Goal: Task Accomplishment & Management: Use online tool/utility

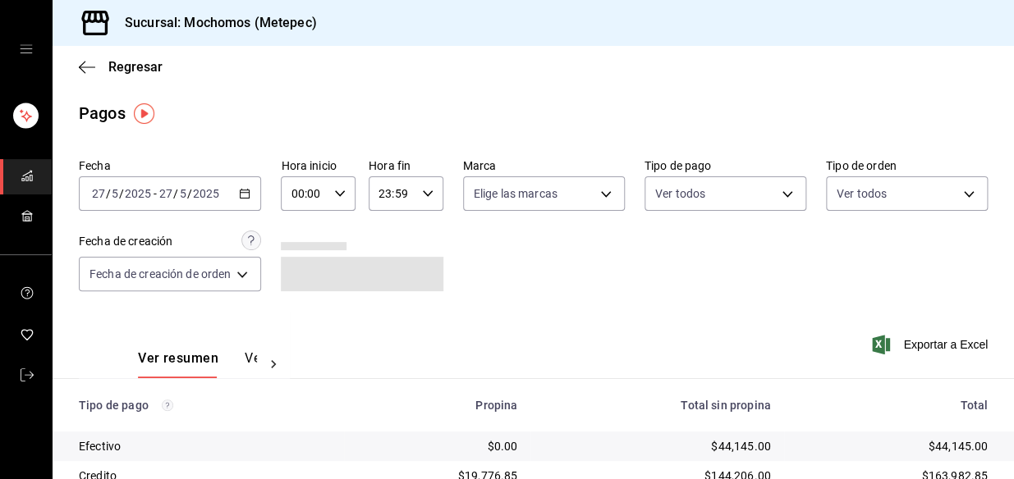
click at [244, 185] on div "[DATE] [DATE] - [DATE] [DATE]" at bounding box center [170, 194] width 182 height 34
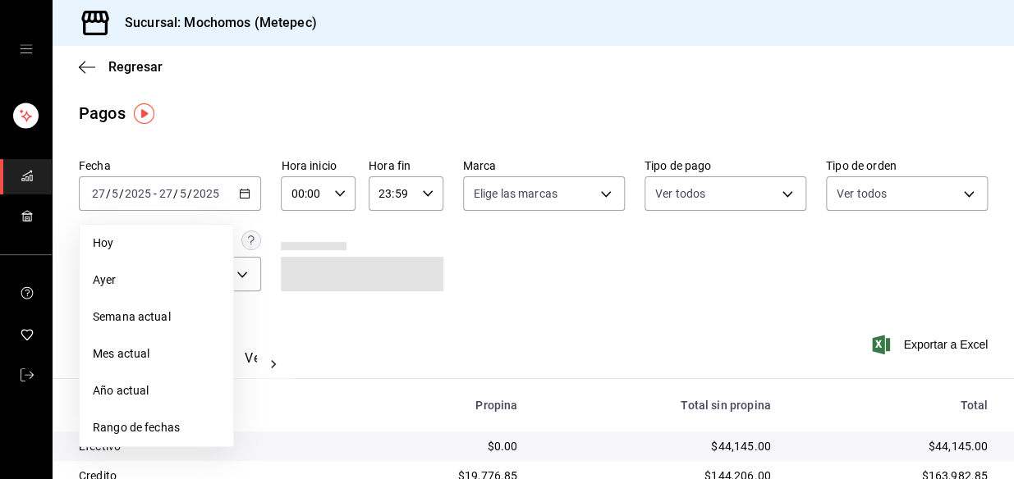
click at [107, 245] on span "Hoy" at bounding box center [156, 243] width 127 height 17
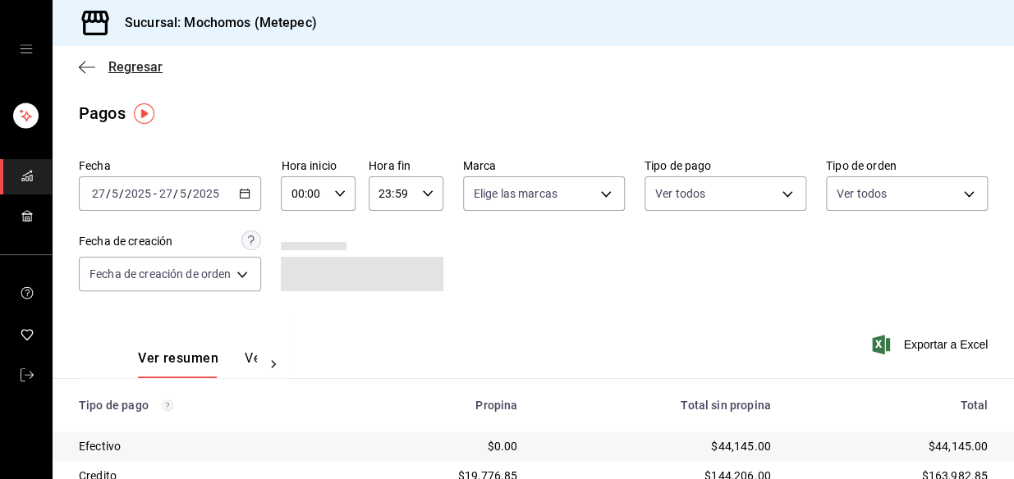
click at [85, 62] on icon "button" at bounding box center [87, 67] width 16 height 15
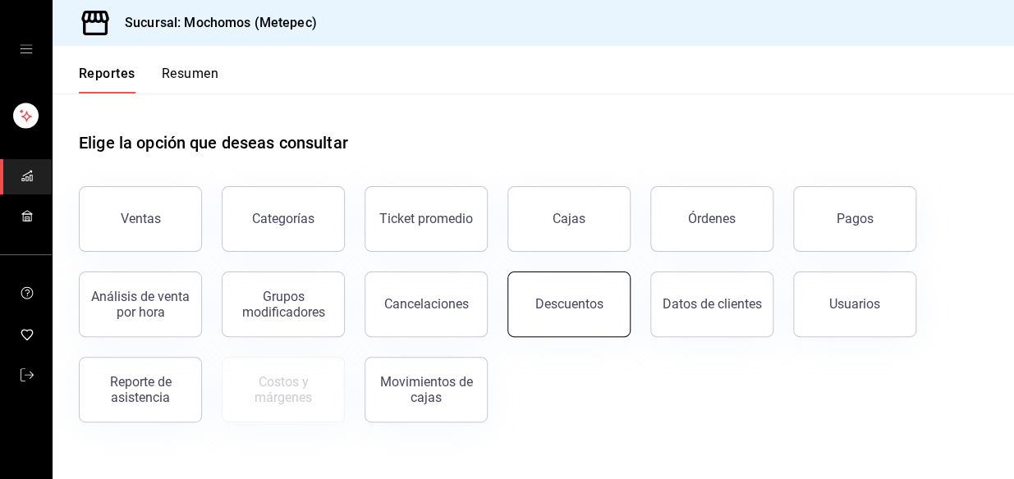
click at [586, 297] on div "Descuentos" at bounding box center [569, 304] width 68 height 16
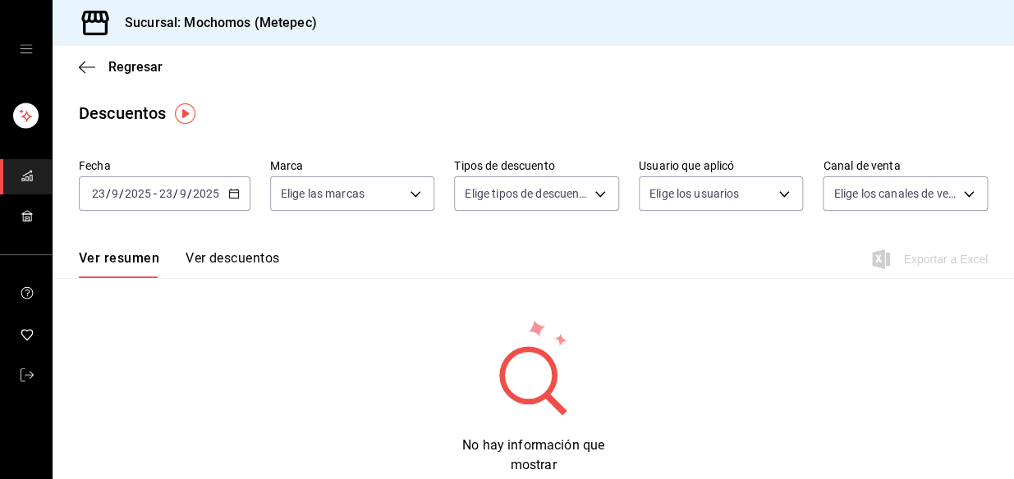
drag, startPoint x: 231, startPoint y: 195, endPoint x: 230, endPoint y: 205, distance: 9.9
click at [230, 205] on div "2025-09-23 23 / 9 / 2025 - 2025-09-23 23 / 9 / 2025" at bounding box center [165, 194] width 172 height 34
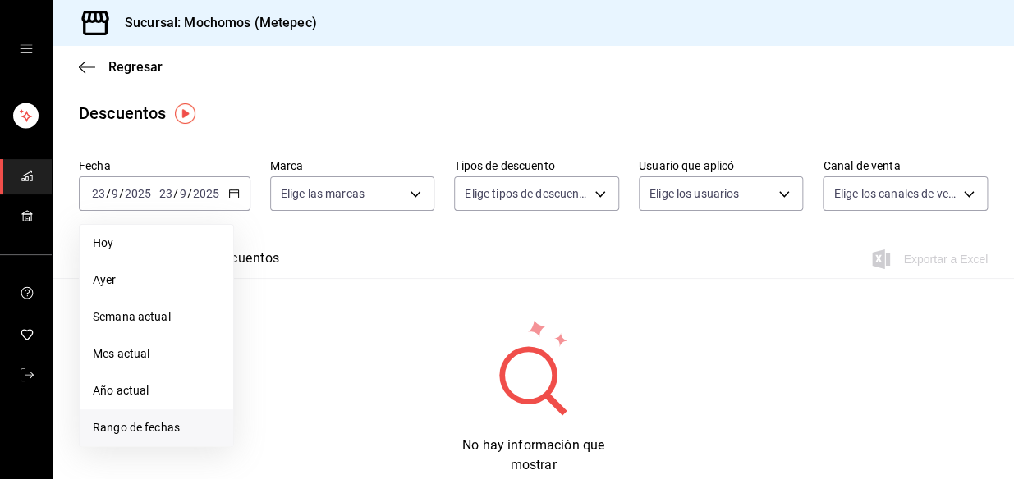
click at [156, 429] on span "Rango de fechas" at bounding box center [156, 428] width 127 height 17
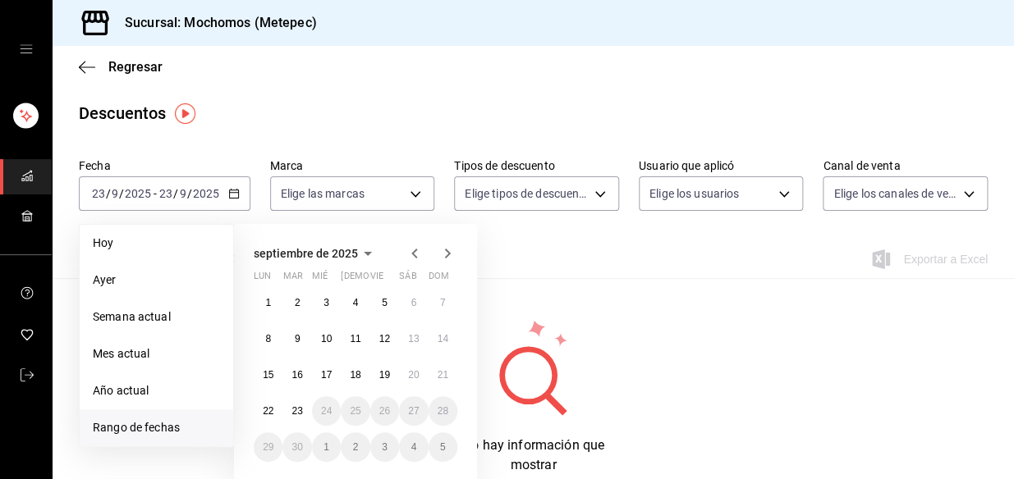
click at [272, 301] on button "1" at bounding box center [268, 303] width 29 height 30
click at [301, 416] on abbr "23" at bounding box center [296, 411] width 11 height 11
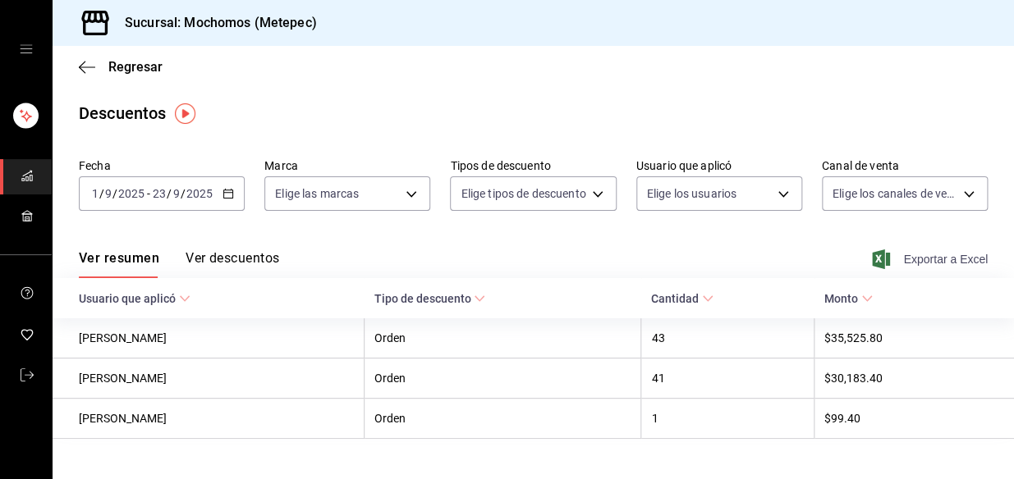
click at [955, 263] on span "Exportar a Excel" at bounding box center [931, 260] width 112 height 20
